Goal: Navigation & Orientation: Find specific page/section

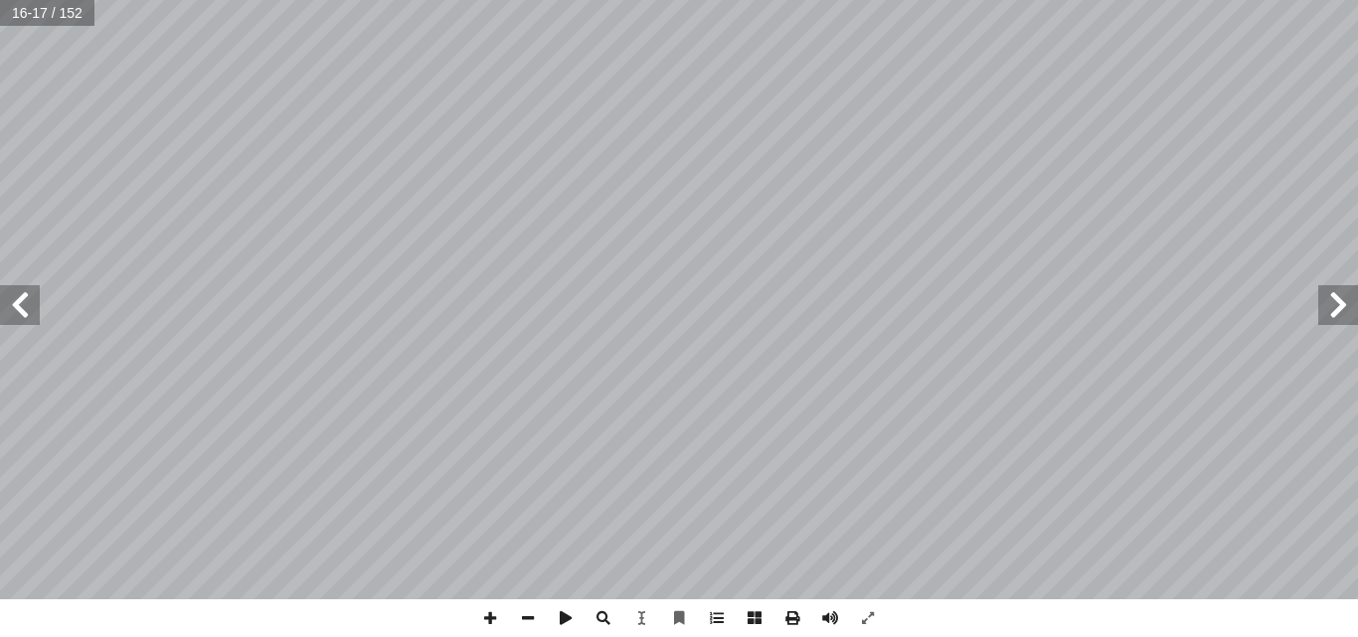
click at [1336, 317] on span at bounding box center [1338, 305] width 40 height 40
click at [1066, 181] on html "الصفحة الرئيسية الصف الأول الصف الثاني الصف الثالث الصف الرابع الصف الخامس الصف…" at bounding box center [679, 90] width 1358 height 181
click at [864, 609] on span at bounding box center [868, 619] width 38 height 38
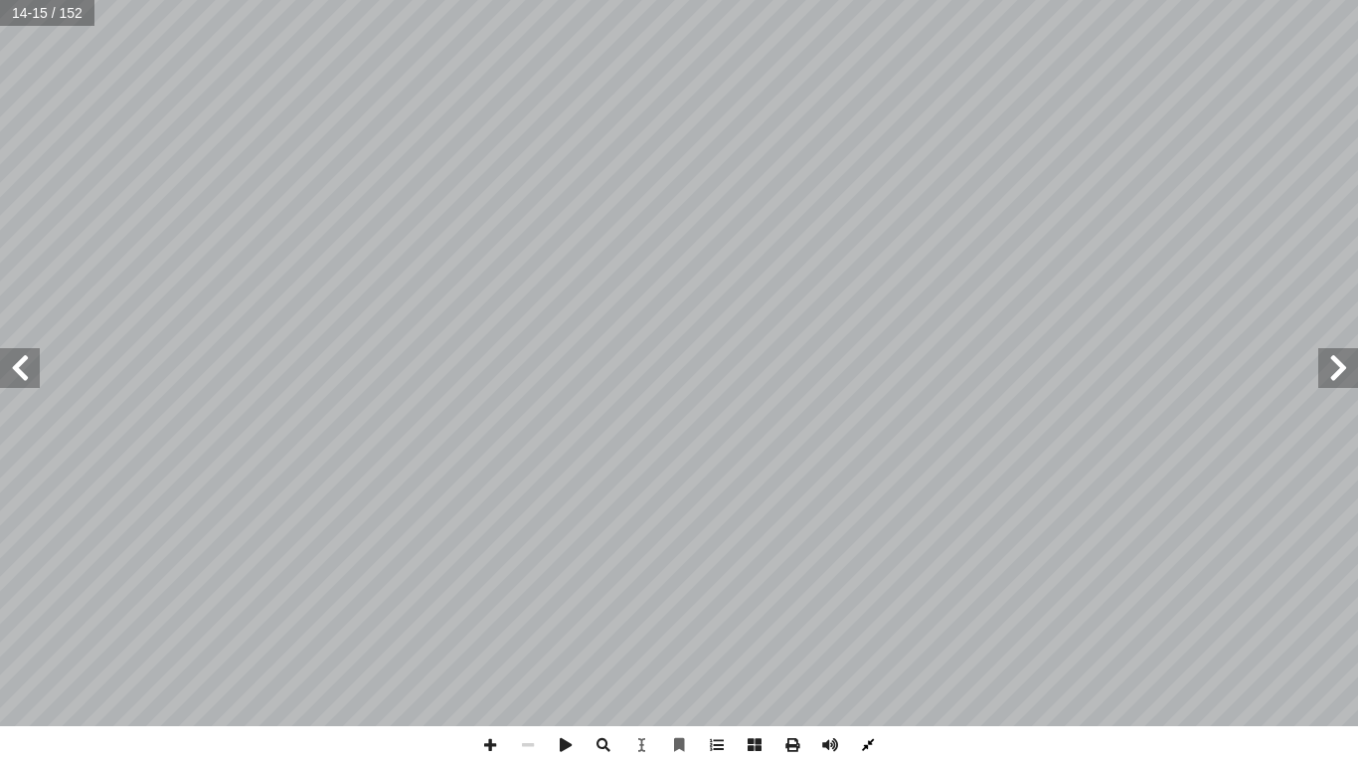
click at [865, 636] on span at bounding box center [868, 745] width 38 height 38
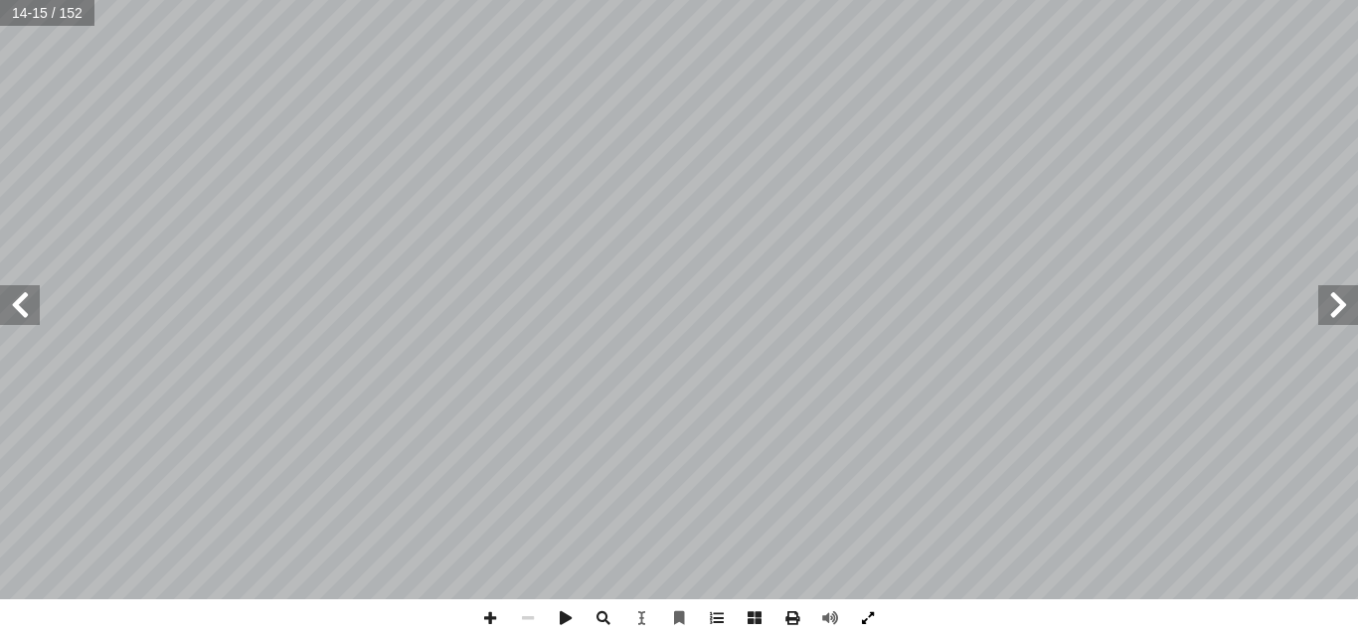
drag, startPoint x: 867, startPoint y: 618, endPoint x: 867, endPoint y: 705, distance: 86.5
click at [867, 618] on span at bounding box center [868, 619] width 38 height 38
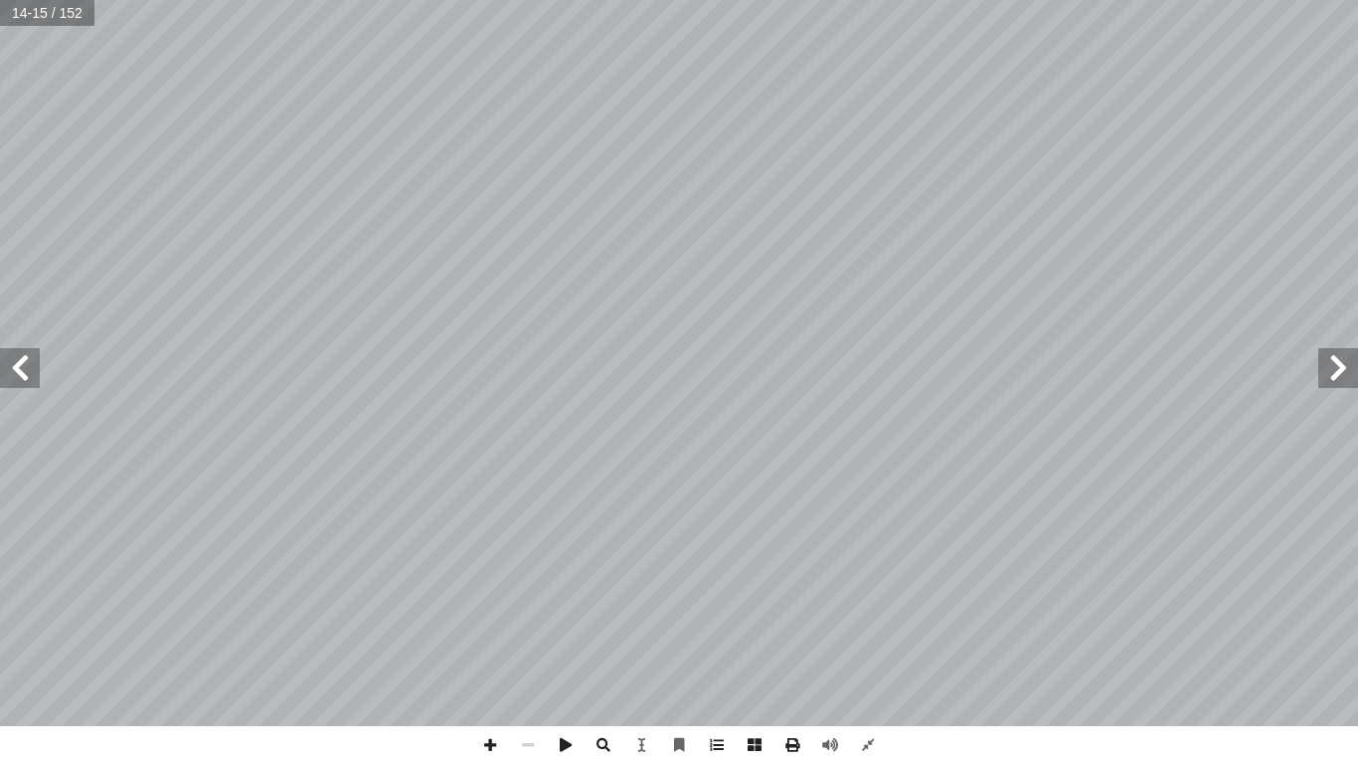
click at [18, 361] on span at bounding box center [20, 368] width 40 height 40
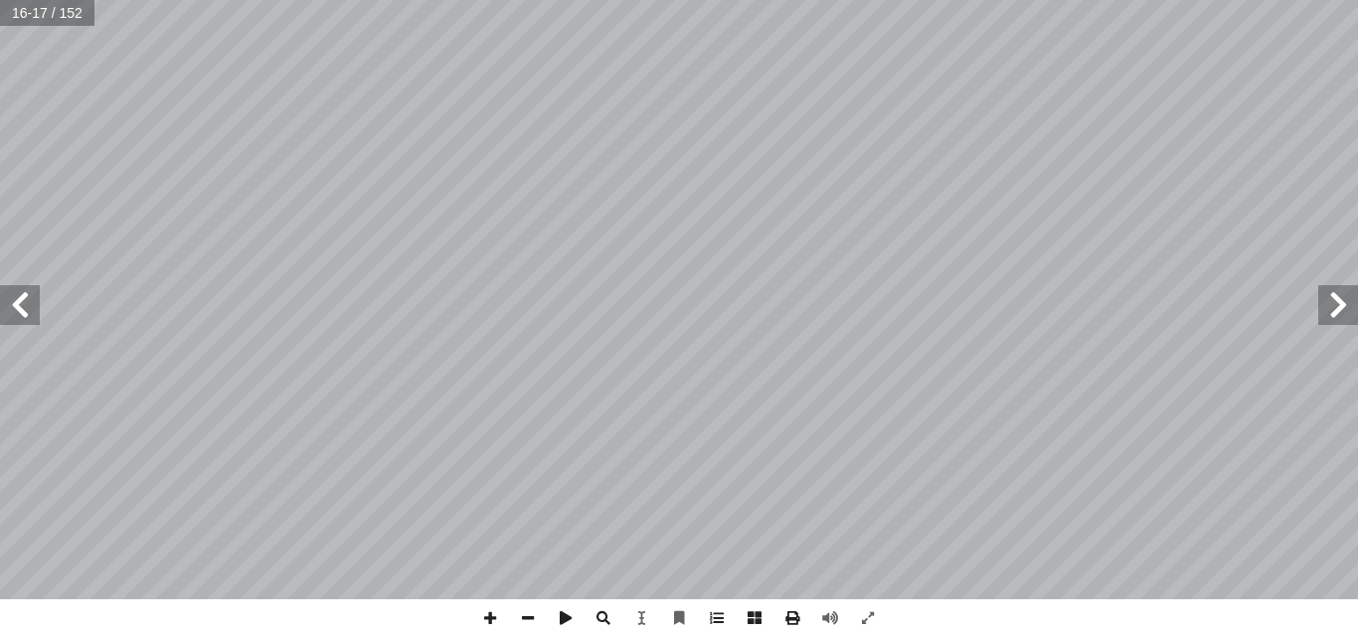
click at [706, 0] on html "الصفحة الرئيسية الصف الأول الصف الثاني الصف الثالث الصف الرابع الصف الخامس الصف…" at bounding box center [679, 90] width 1358 height 181
click at [1353, 313] on span at bounding box center [1338, 305] width 40 height 40
click at [20, 324] on span at bounding box center [20, 305] width 40 height 40
click at [14, 318] on span at bounding box center [20, 305] width 40 height 40
